Goal: Entertainment & Leisure: Consume media (video, audio)

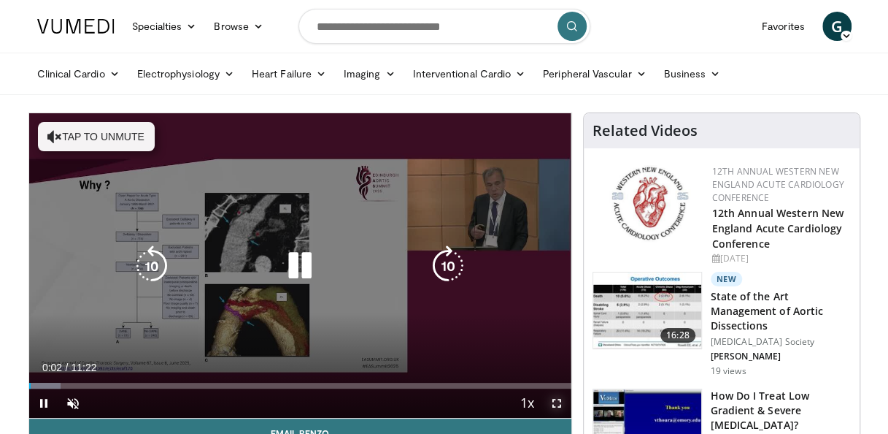
drag, startPoint x: 552, startPoint y: 401, endPoint x: 555, endPoint y: 455, distance: 54.1
click at [552, 401] on span "Video Player" at bounding box center [556, 402] width 29 height 29
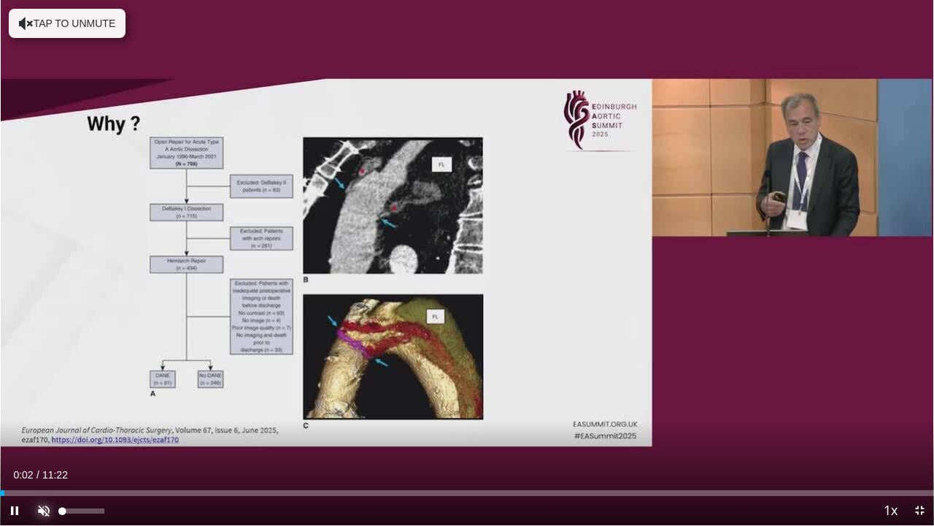
click at [35, 433] on span "Video Player" at bounding box center [43, 510] width 29 height 29
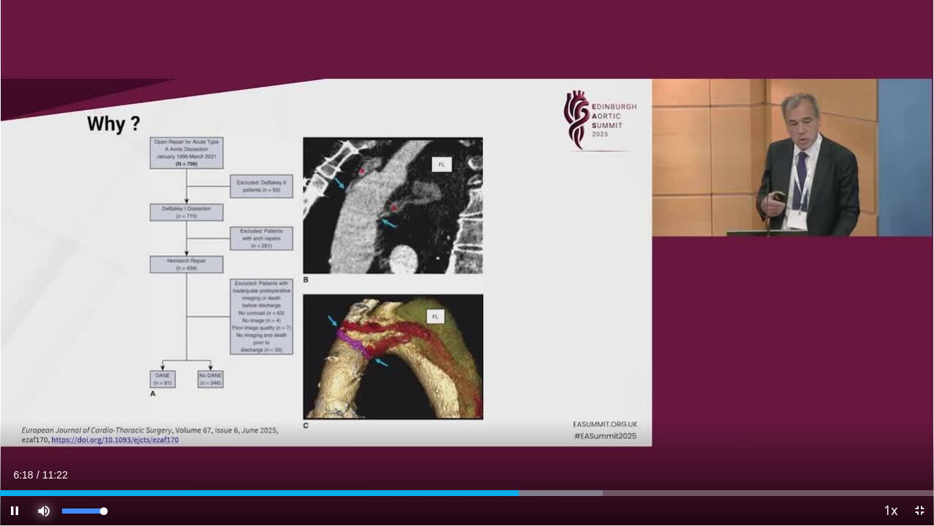
click at [53, 433] on span "Video Player" at bounding box center [43, 510] width 29 height 29
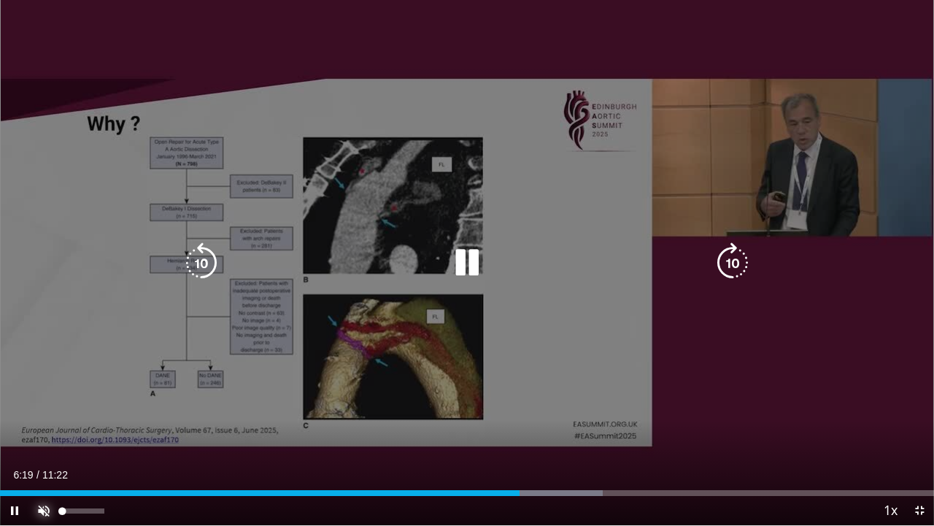
click at [53, 433] on span "Video Player" at bounding box center [43, 510] width 29 height 29
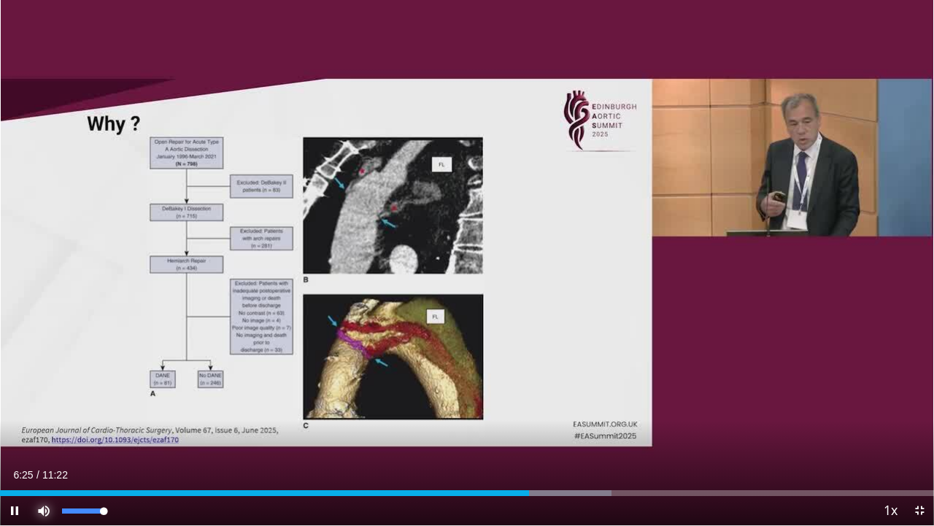
click at [109, 433] on div "Mute 100%" at bounding box center [80, 510] width 102 height 29
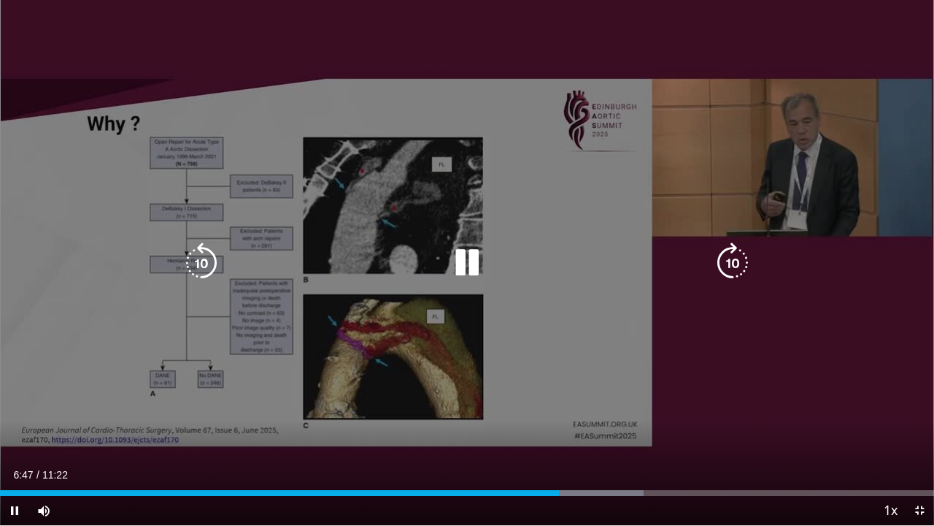
click at [466, 255] on icon "Video Player" at bounding box center [467, 262] width 41 height 41
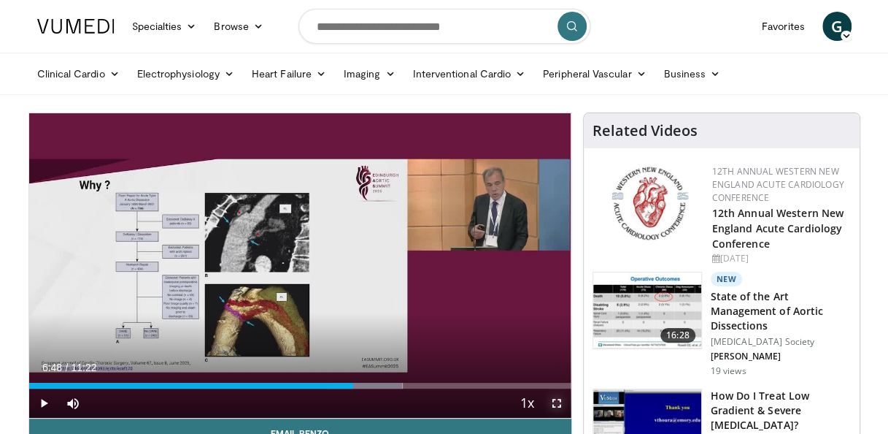
drag, startPoint x: 560, startPoint y: 404, endPoint x: 563, endPoint y: 458, distance: 54.1
click at [560, 404] on span "Video Player" at bounding box center [556, 402] width 29 height 29
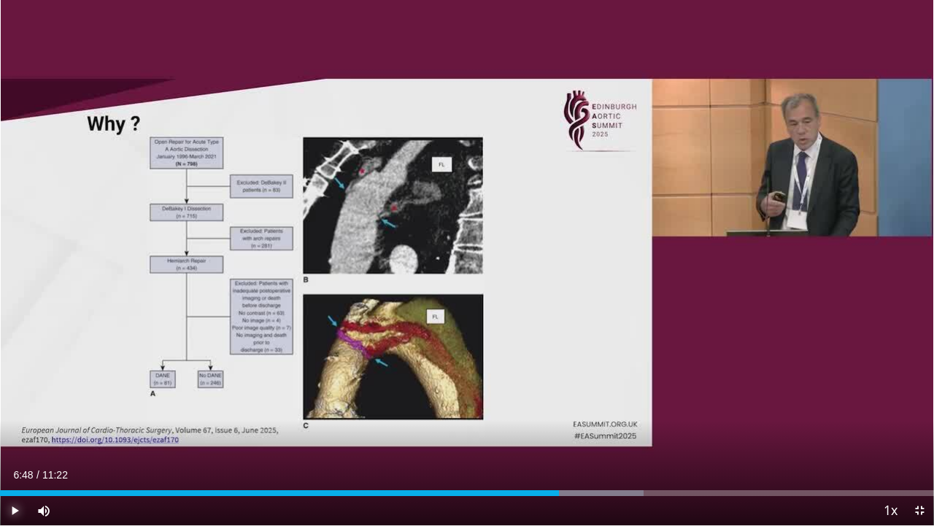
click at [20, 433] on span "Video Player" at bounding box center [14, 510] width 29 height 29
